Goal: Submit feedback/report problem

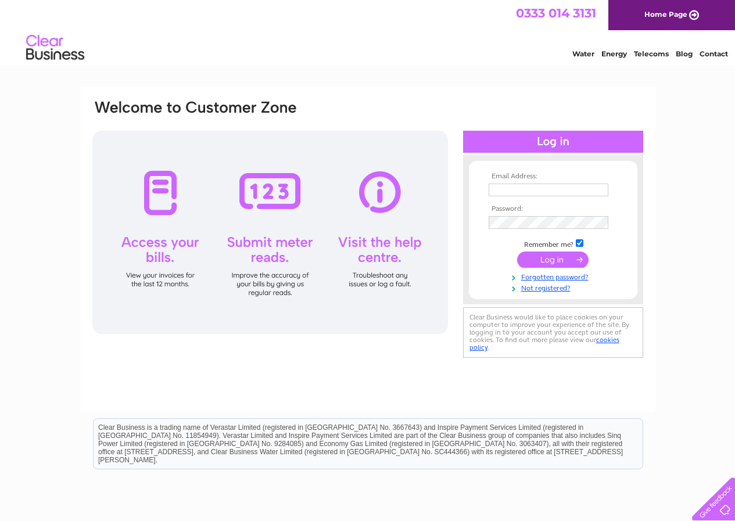
type input "[EMAIL_ADDRESS][DOMAIN_NAME]"
click at [542, 258] on input "submit" at bounding box center [552, 260] width 71 height 16
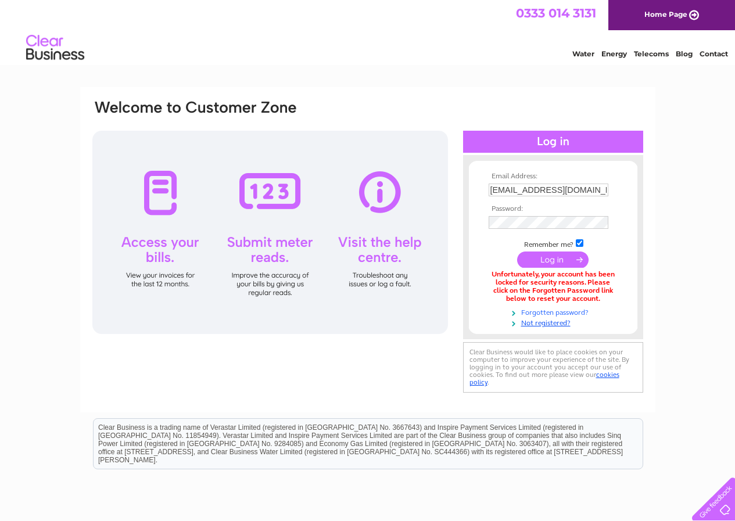
click at [548, 313] on link "Forgotten password?" at bounding box center [555, 311] width 132 height 11
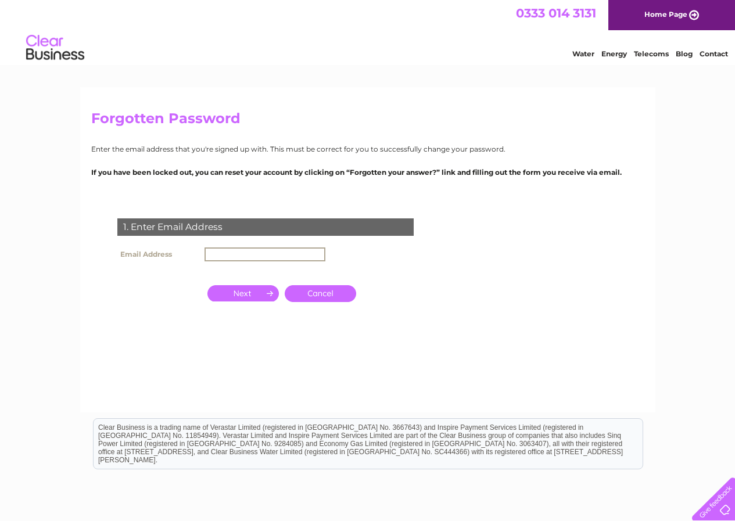
click at [228, 254] on input "text" at bounding box center [265, 255] width 121 height 14
type input "[EMAIL_ADDRESS][DOMAIN_NAME]"
click at [264, 292] on input "button" at bounding box center [242, 292] width 71 height 16
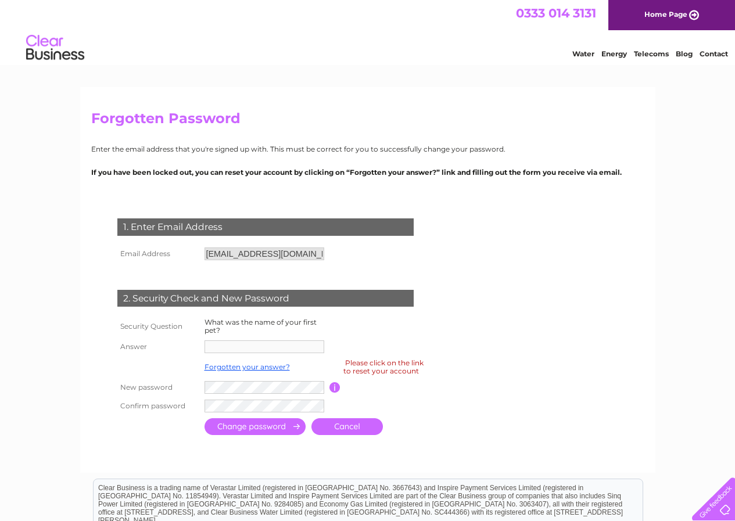
click at [180, 299] on div "2. Security Check and New Password" at bounding box center [265, 298] width 296 height 17
click at [292, 253] on input "[EMAIL_ADDRESS][DOMAIN_NAME]" at bounding box center [265, 254] width 120 height 13
click at [185, 342] on th "Answer" at bounding box center [157, 347] width 87 height 19
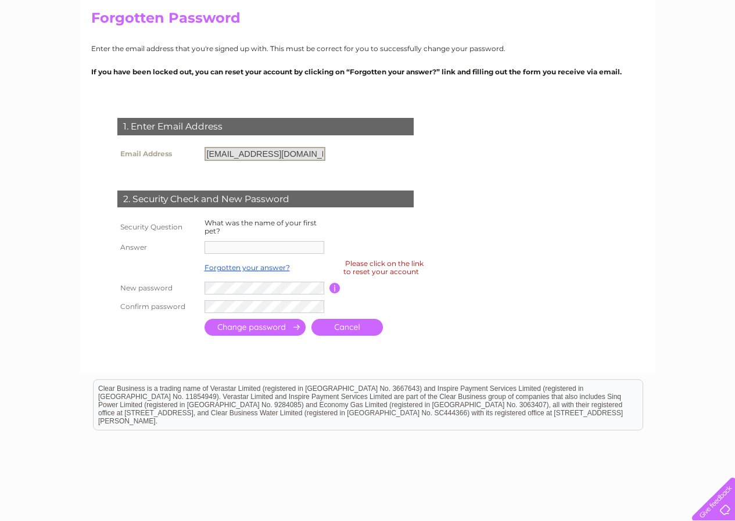
scroll to position [101, 0]
click at [297, 154] on input "[EMAIL_ADDRESS][DOMAIN_NAME]" at bounding box center [265, 153] width 121 height 14
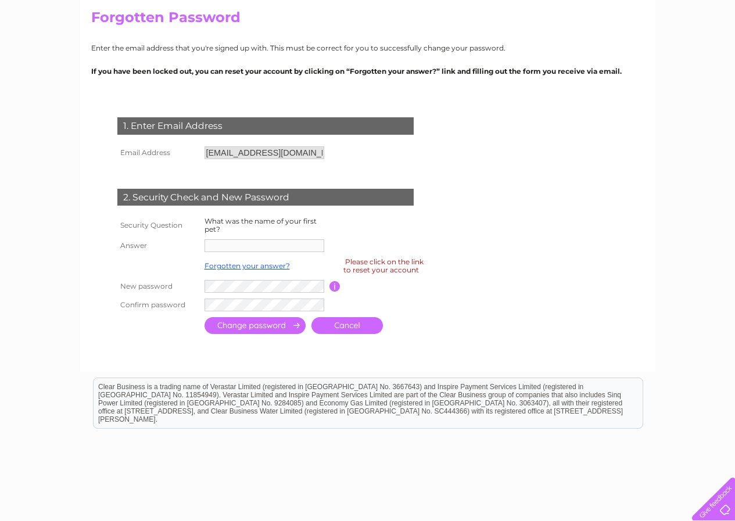
click at [369, 266] on div "Please click on the link to reset your account" at bounding box center [383, 266] width 80 height 20
click at [334, 288] on input "button" at bounding box center [335, 286] width 11 height 10
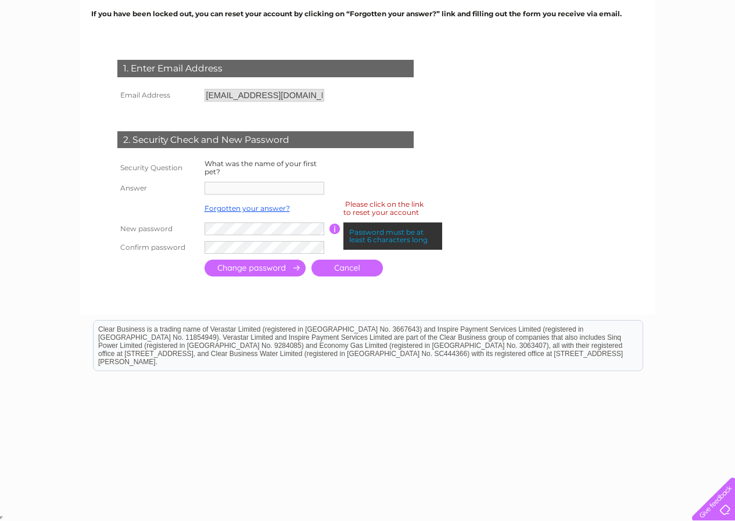
scroll to position [101, 0]
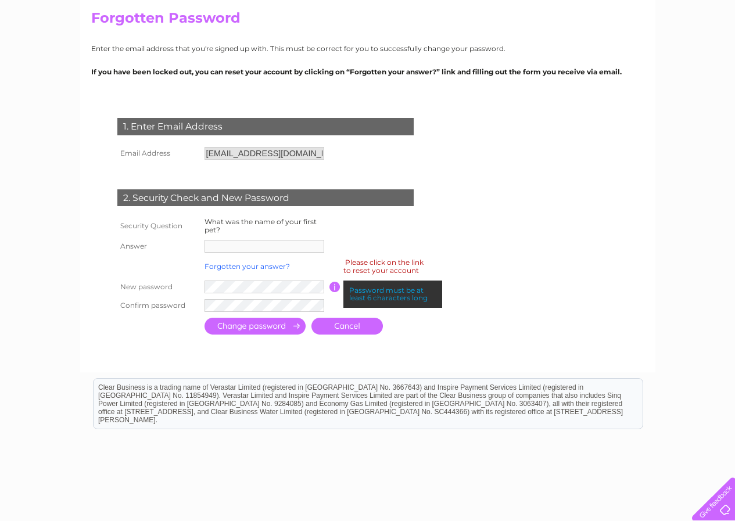
click at [253, 265] on link "Forgotten your answer?" at bounding box center [247, 266] width 85 height 9
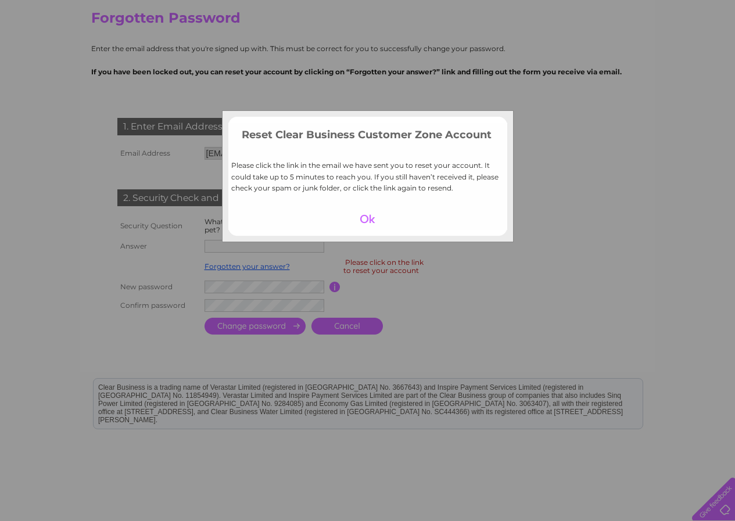
click at [364, 221] on div at bounding box center [367, 219] width 71 height 16
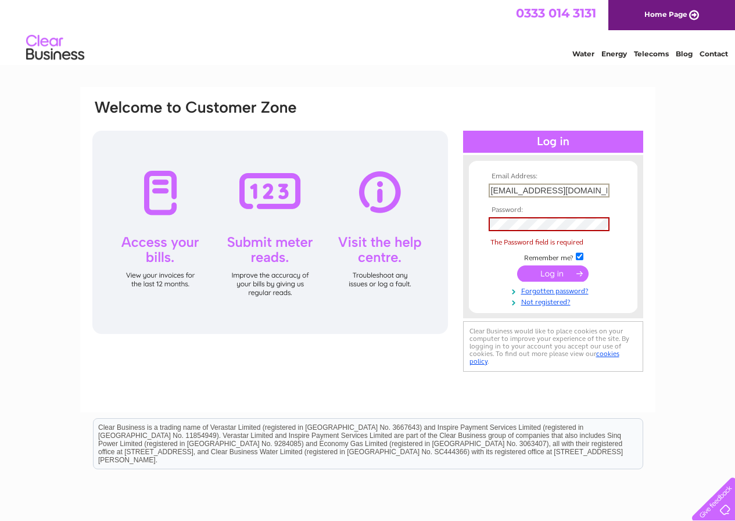
click at [584, 190] on input "[EMAIL_ADDRESS][DOMAIN_NAME]" at bounding box center [549, 191] width 121 height 14
type input "[EMAIL_ADDRESS][DOMAIN_NAME]"
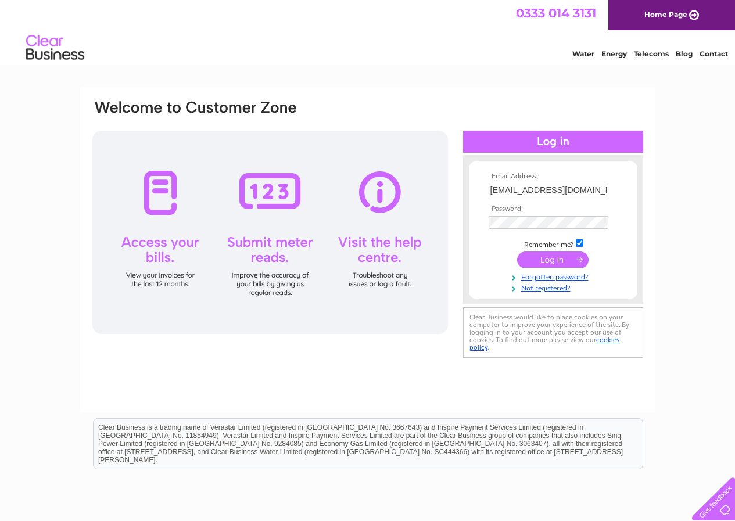
click at [672, 321] on div "Email Address: [EMAIL_ADDRESS][DOMAIN_NAME] Password:" at bounding box center [367, 349] width 735 height 524
click at [557, 256] on input "submit" at bounding box center [552, 260] width 71 height 16
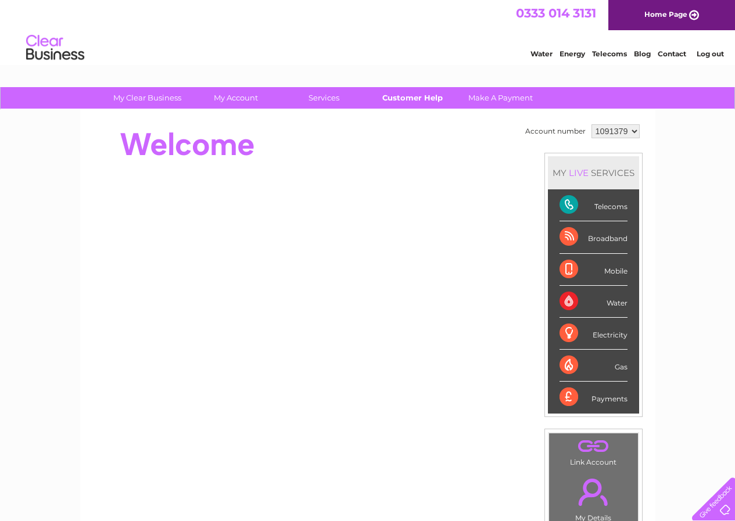
click at [405, 98] on link "Customer Help" at bounding box center [412, 98] width 96 height 22
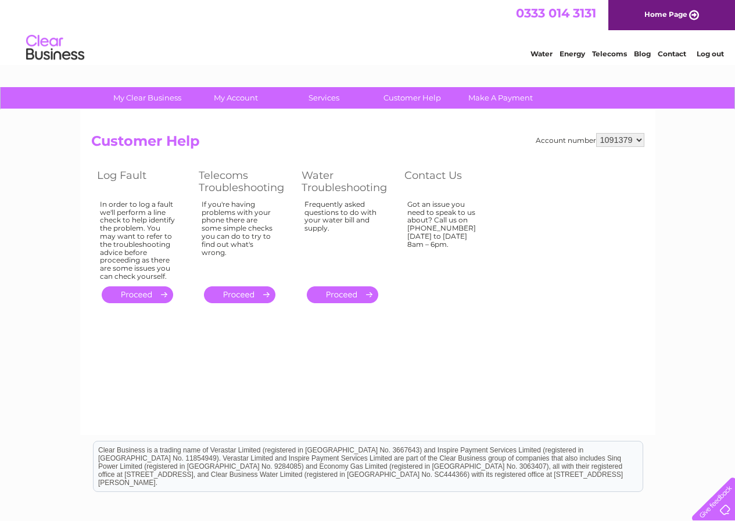
click at [246, 294] on link "." at bounding box center [239, 295] width 71 height 17
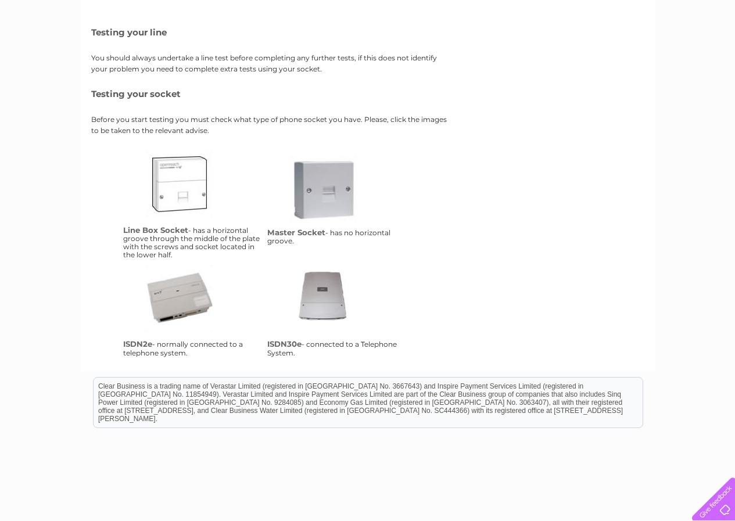
scroll to position [174, 0]
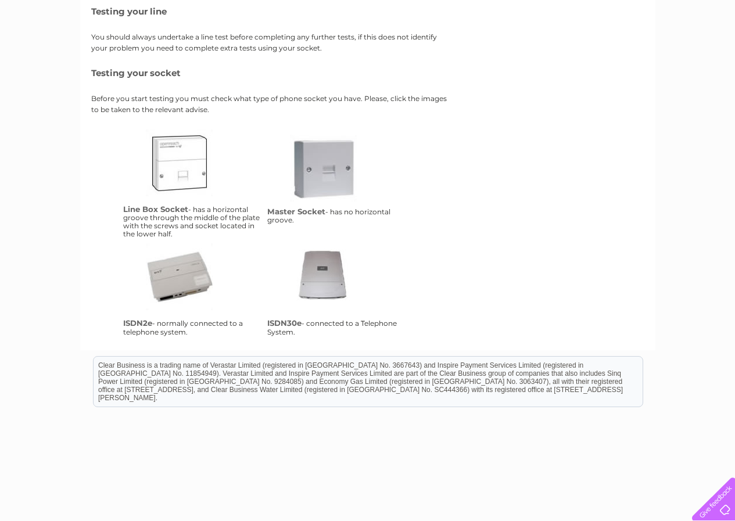
click at [324, 277] on link "isdn30e" at bounding box center [336, 290] width 93 height 93
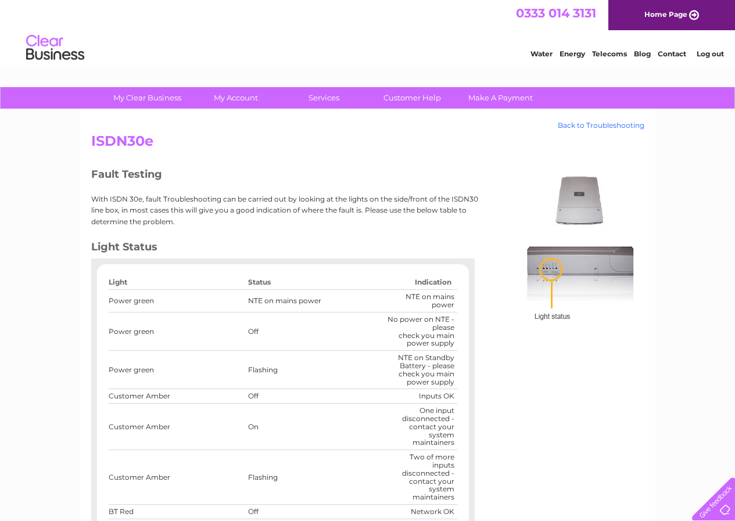
click at [599, 124] on link "Back to Troubleshooting" at bounding box center [601, 125] width 87 height 8
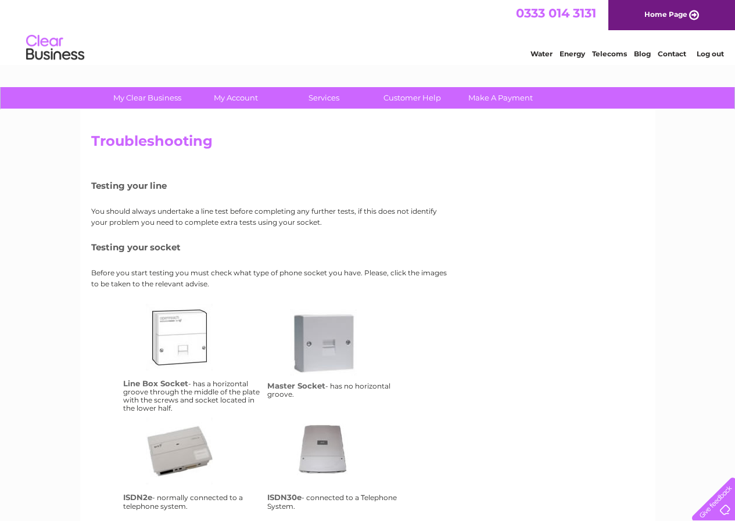
click at [180, 449] on link "isdn2e" at bounding box center [192, 464] width 93 height 93
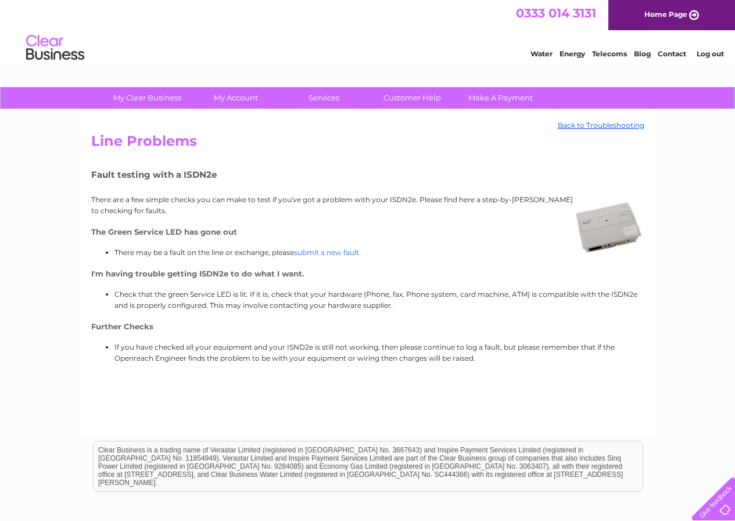
click at [331, 252] on link "submit a new fault." at bounding box center [327, 252] width 67 height 9
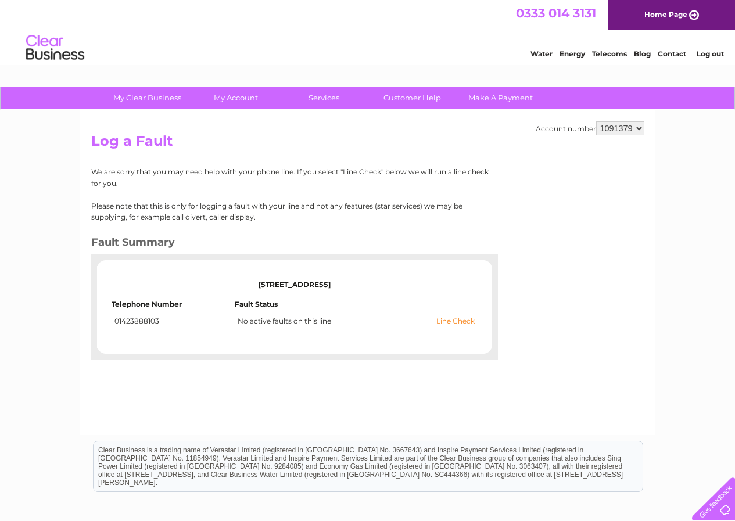
click at [442, 321] on link "Line Check" at bounding box center [455, 321] width 38 height 8
